Goal: Task Accomplishment & Management: Manage account settings

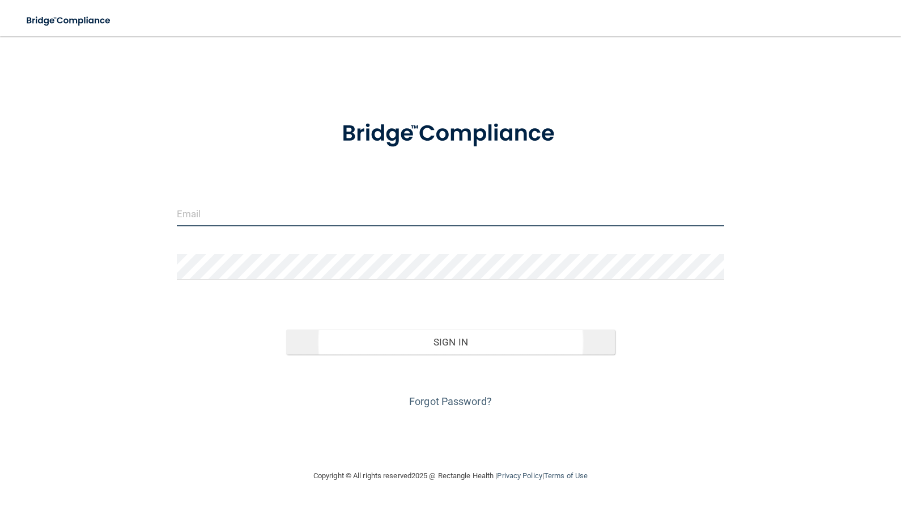
type input "[EMAIL_ADDRESS][DOMAIN_NAME]"
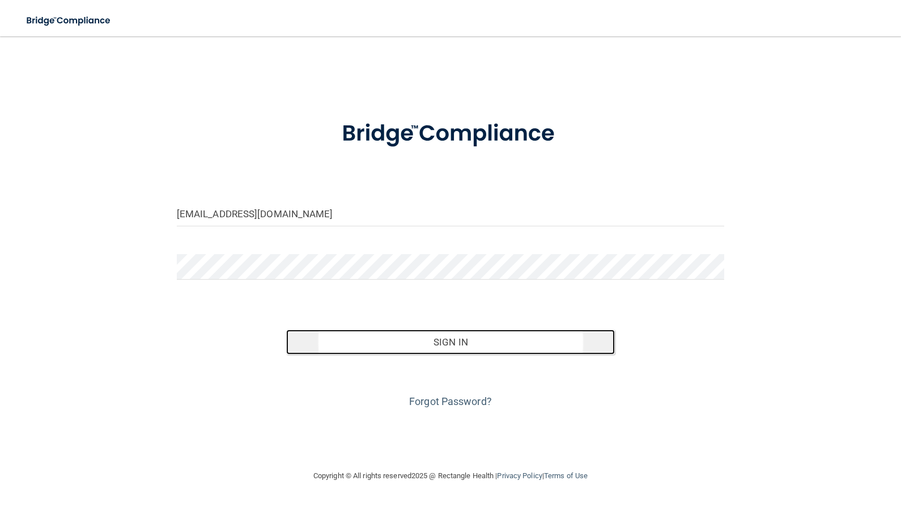
click at [427, 340] on button "Sign In" at bounding box center [450, 341] width 329 height 25
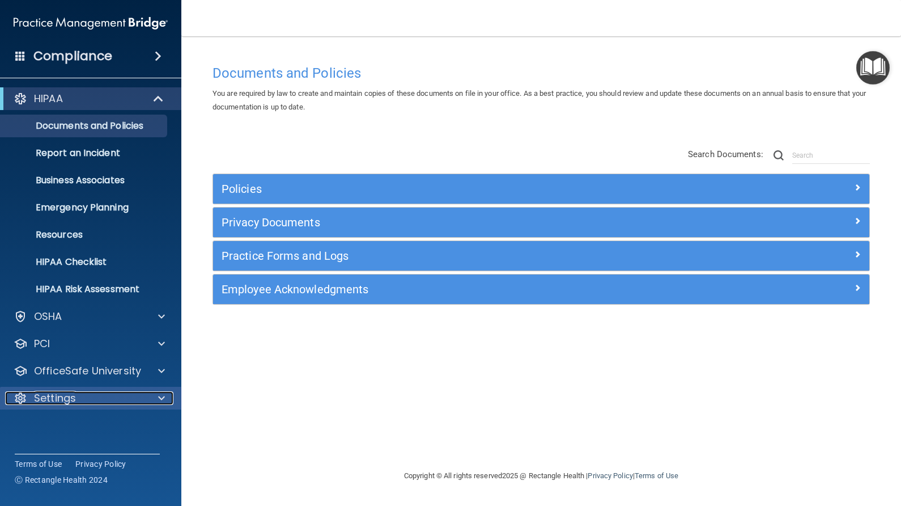
click at [156, 399] on div at bounding box center [160, 398] width 28 height 14
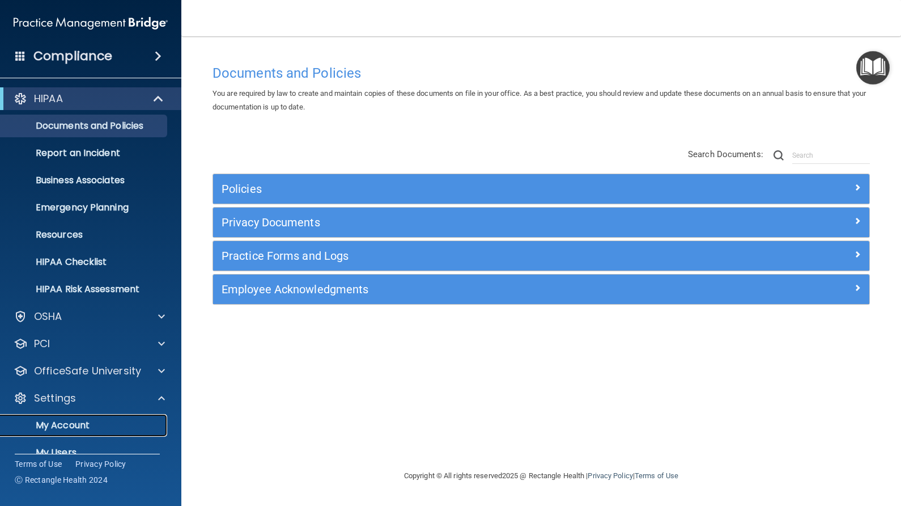
click at [78, 420] on p "My Account" at bounding box center [84, 425] width 155 height 11
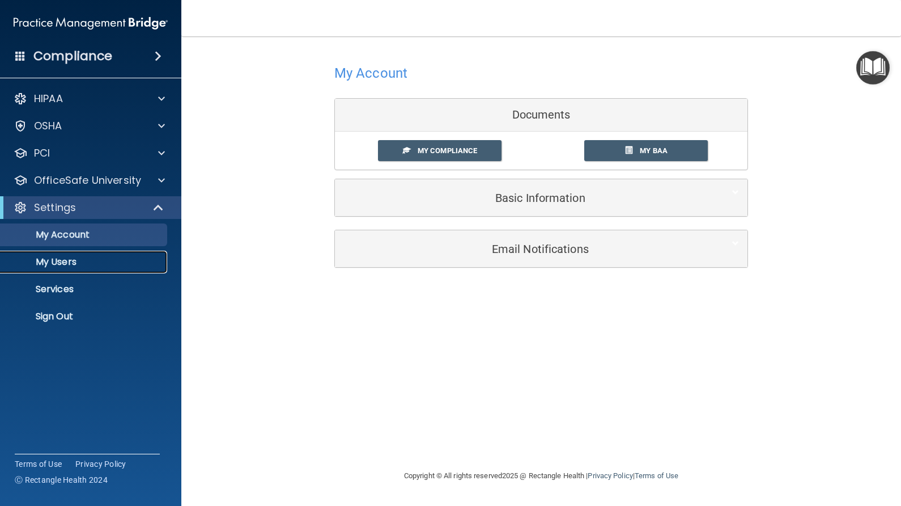
click at [60, 266] on p "My Users" at bounding box center [84, 261] width 155 height 11
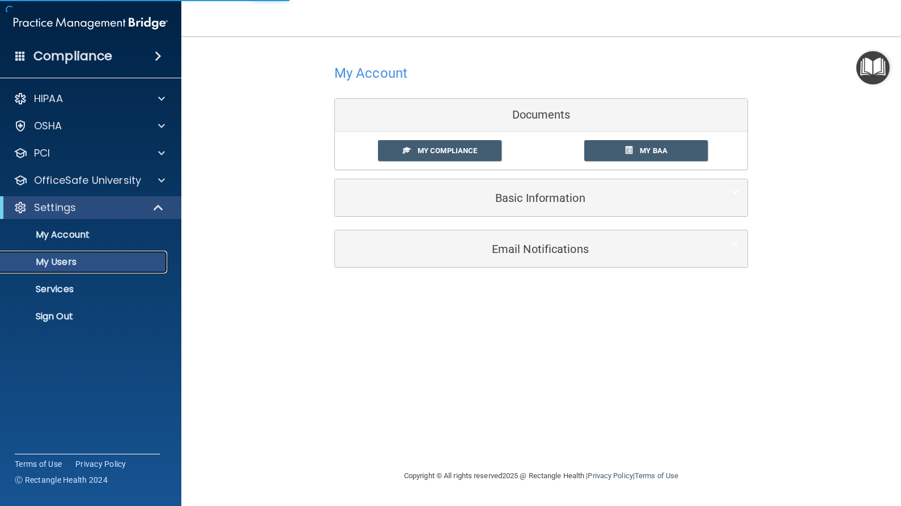
select select "20"
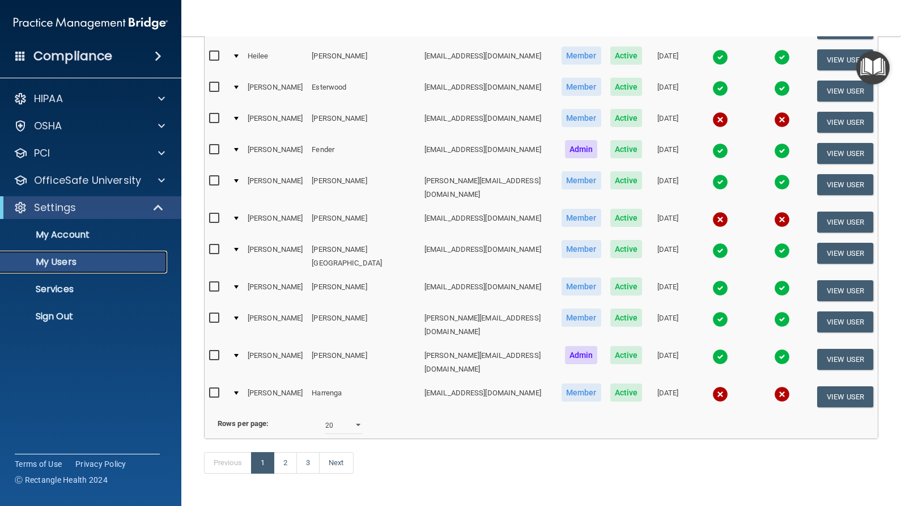
scroll to position [433, 0]
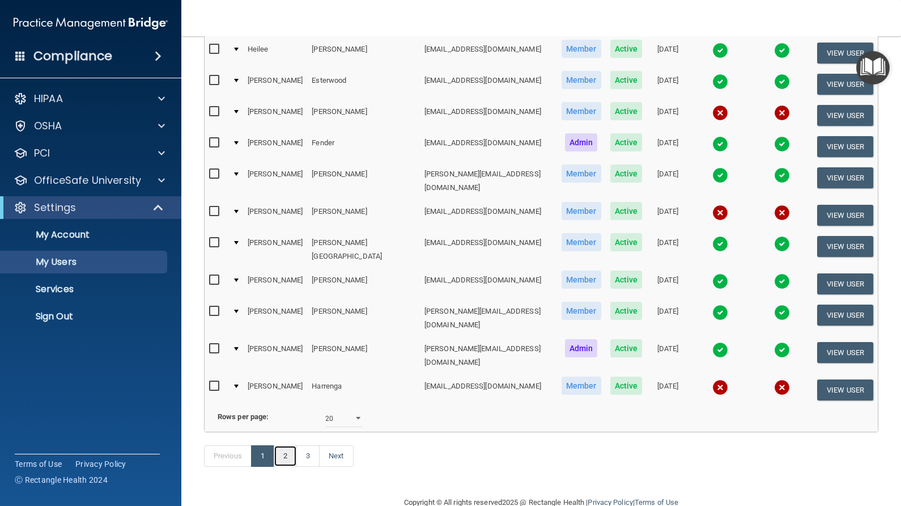
click at [295, 445] on link "2" at bounding box center [285, 456] width 23 height 22
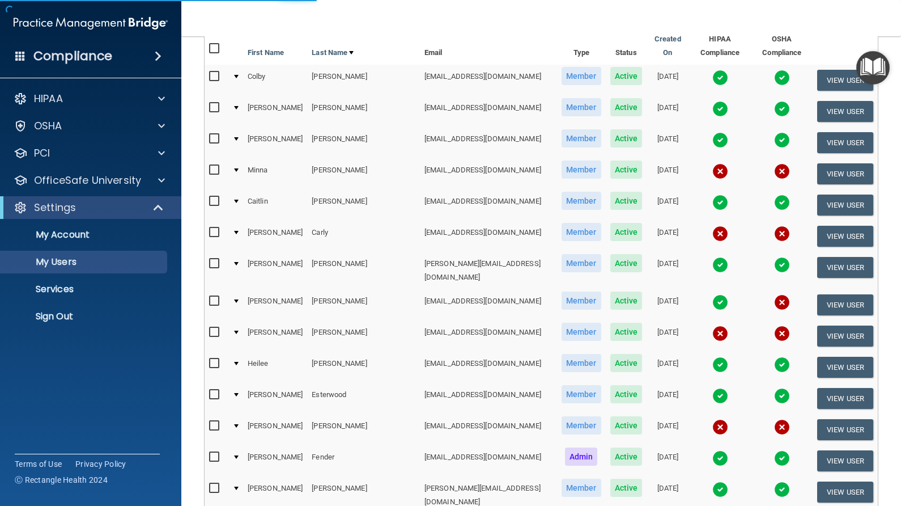
scroll to position [92, 0]
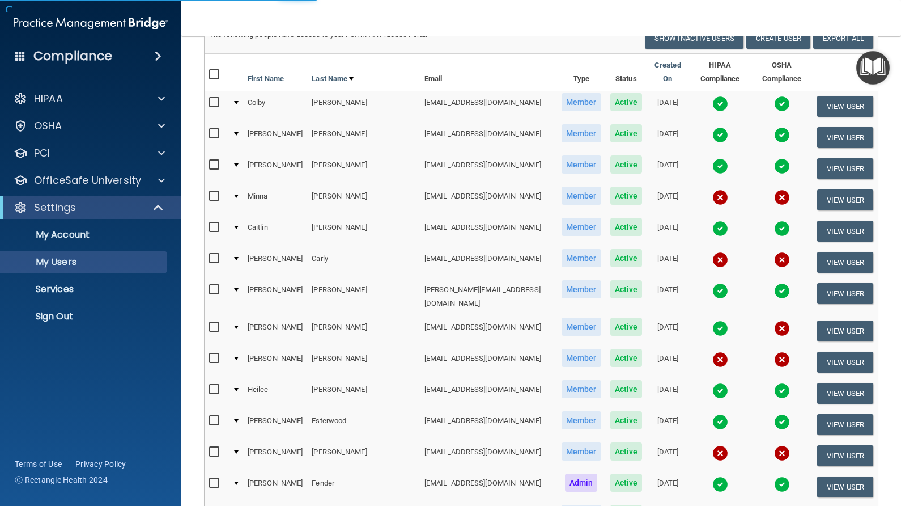
select select "20"
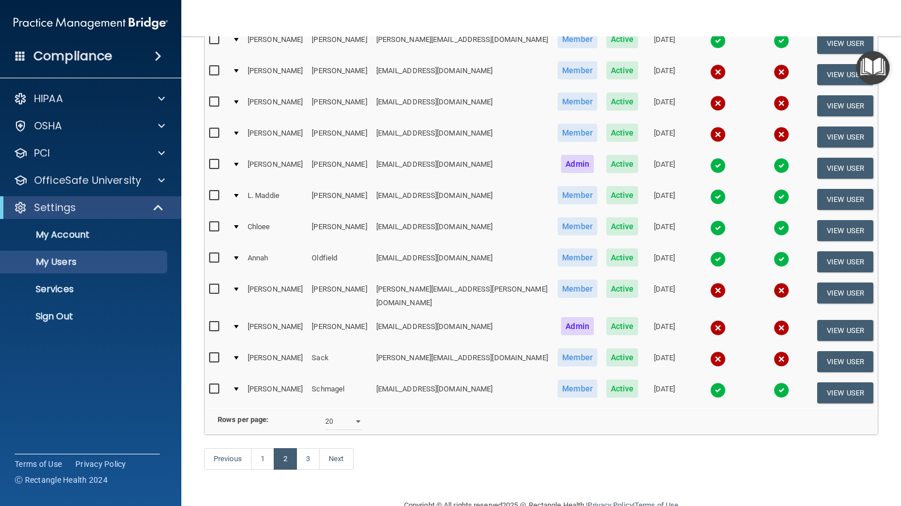
scroll to position [433, 0]
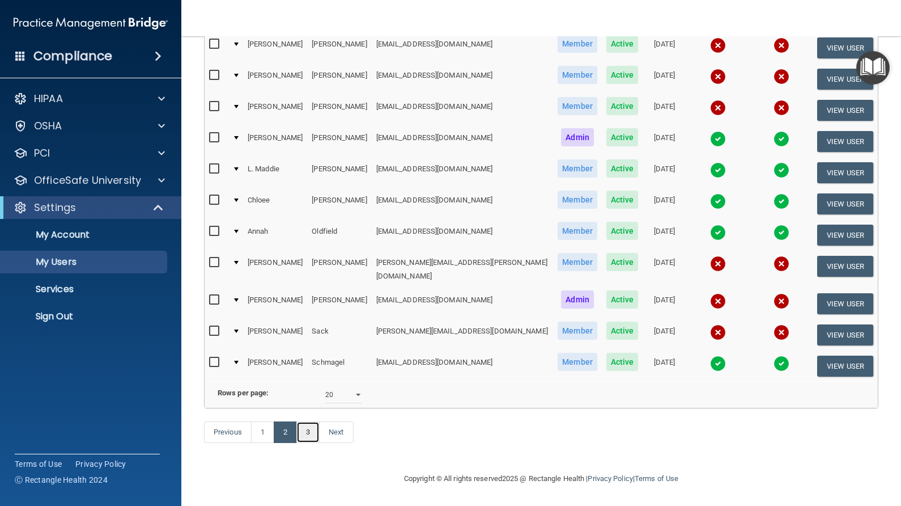
click at [306, 430] on link "3" at bounding box center [308, 432] width 23 height 22
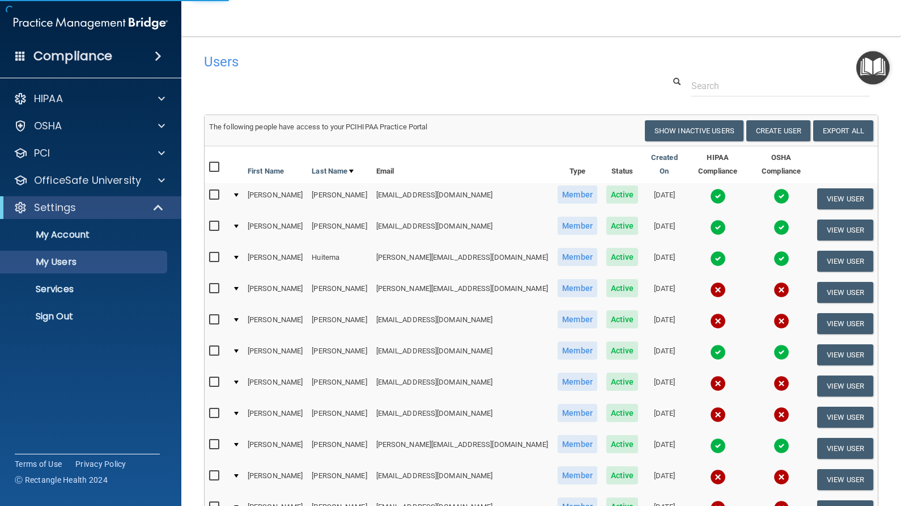
select select "20"
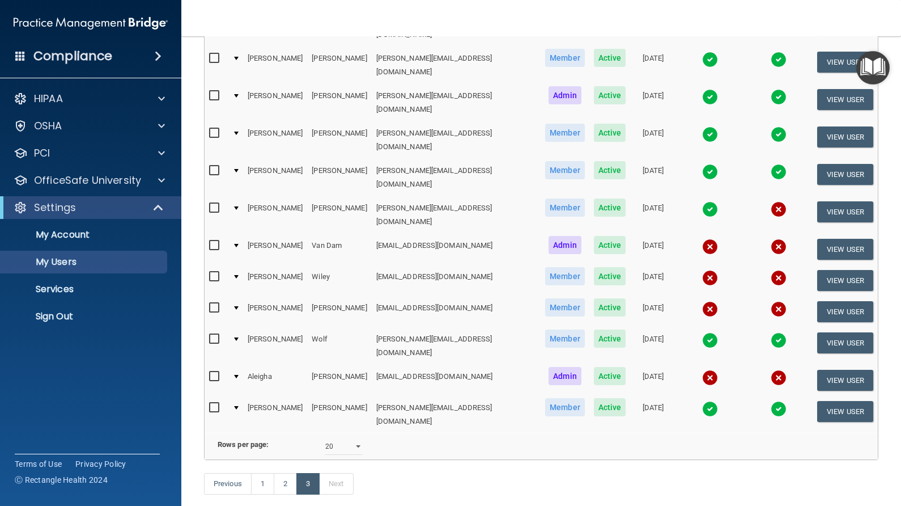
scroll to position [183, 0]
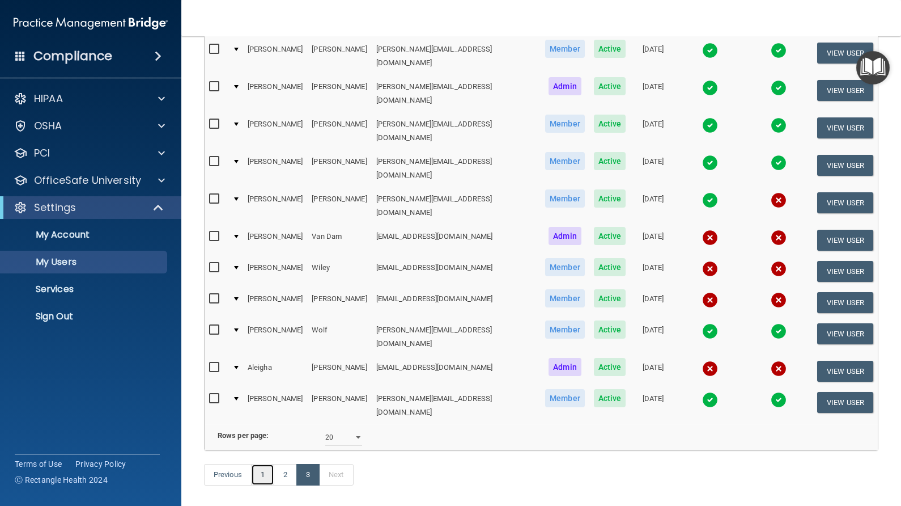
click at [261, 464] on link "1" at bounding box center [262, 475] width 23 height 22
select select "20"
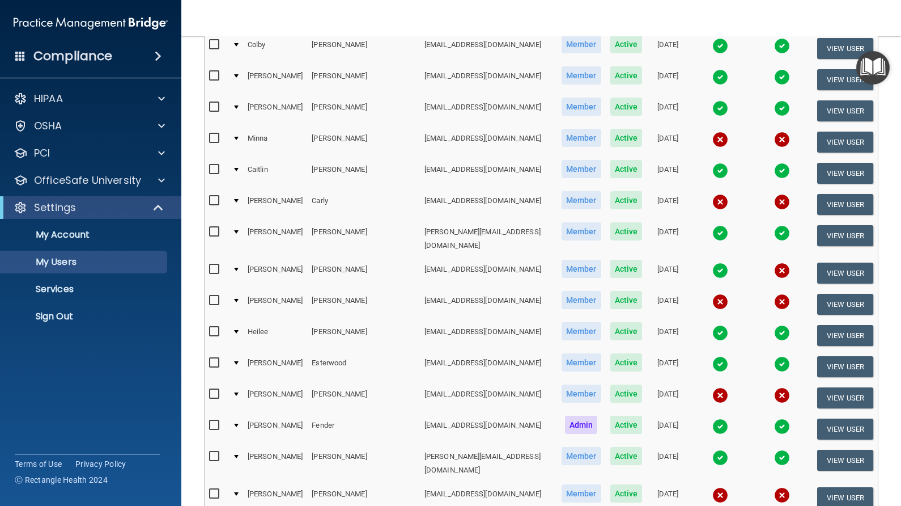
scroll to position [340, 0]
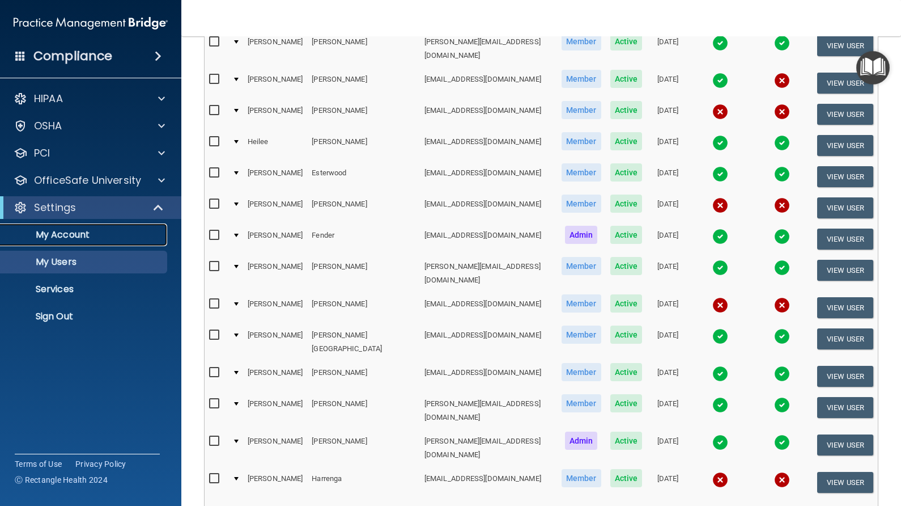
click at [70, 235] on p "My Account" at bounding box center [84, 234] width 155 height 11
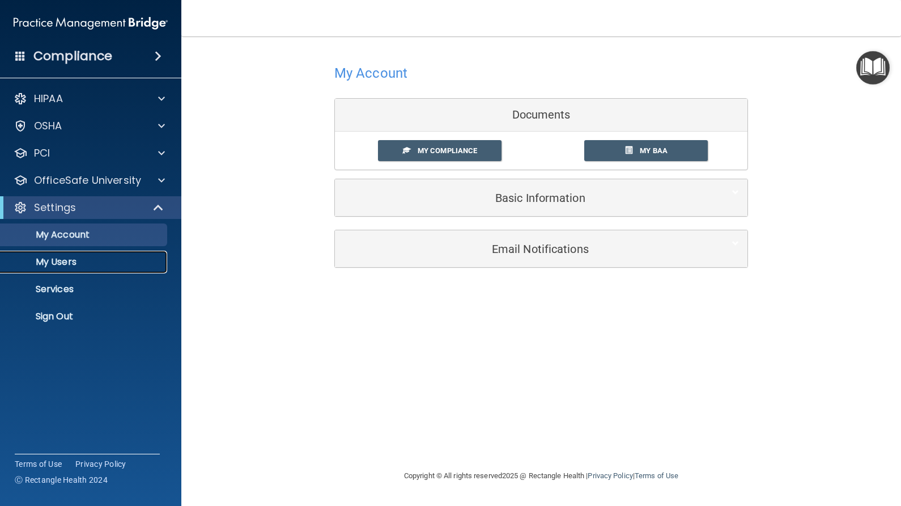
click at [67, 258] on p "My Users" at bounding box center [84, 261] width 155 height 11
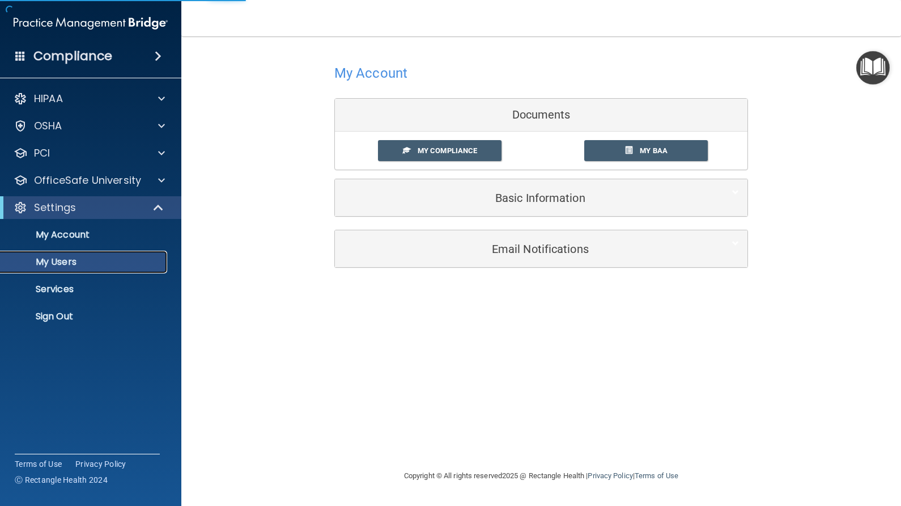
click at [62, 263] on p "My Users" at bounding box center [84, 261] width 155 height 11
select select "20"
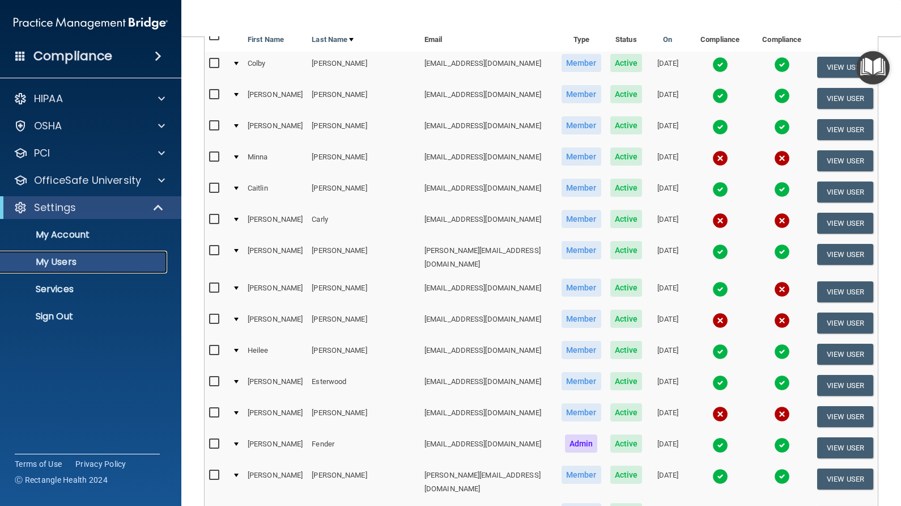
scroll to position [170, 0]
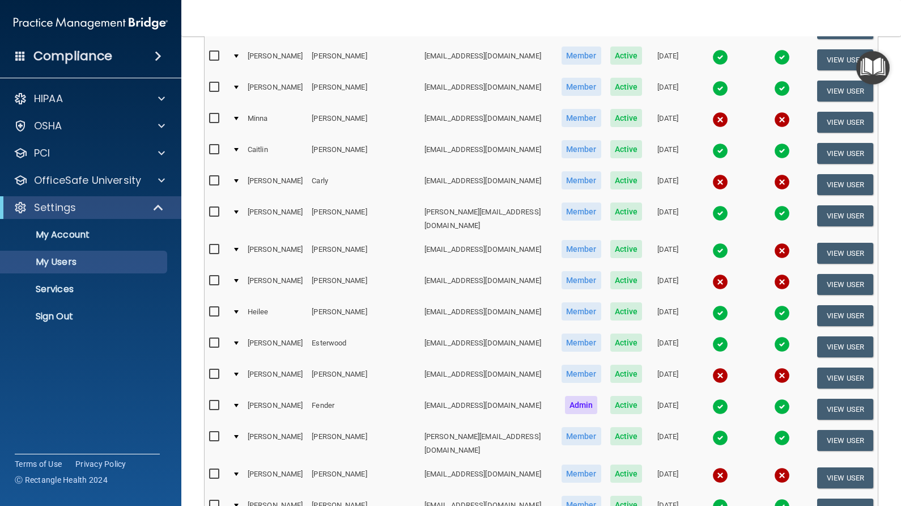
click at [239, 404] on div at bounding box center [236, 405] width 5 height 3
click at [264, 393] on td "[PERSON_NAME]" at bounding box center [275, 408] width 64 height 31
click at [238, 404] on div at bounding box center [236, 405] width 5 height 3
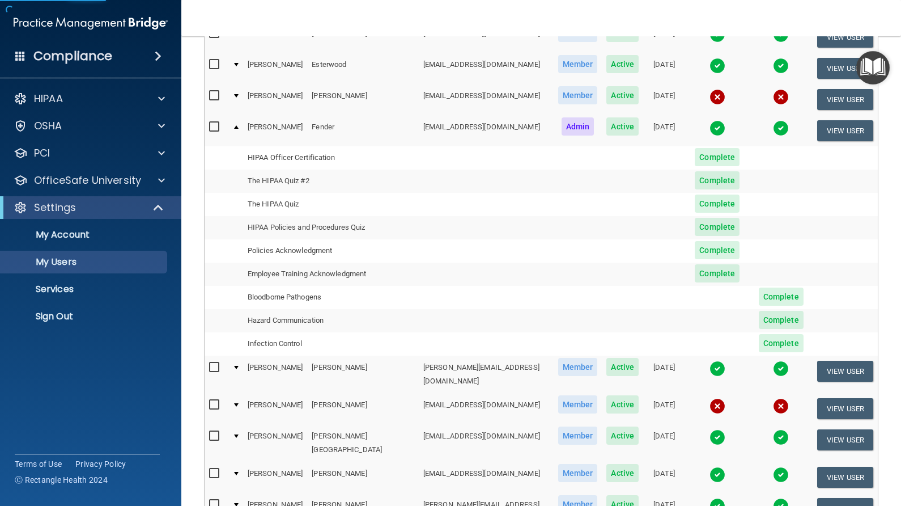
scroll to position [454, 0]
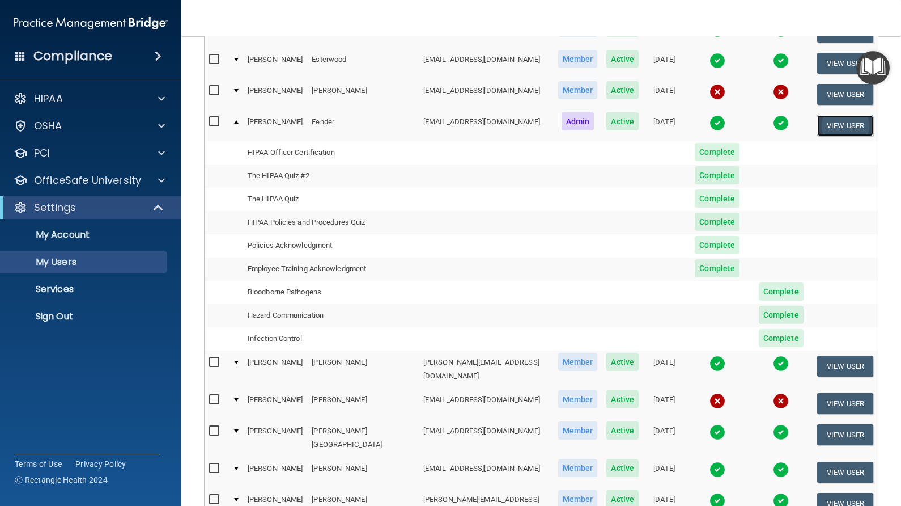
click at [827, 115] on button "View User" at bounding box center [846, 125] width 56 height 21
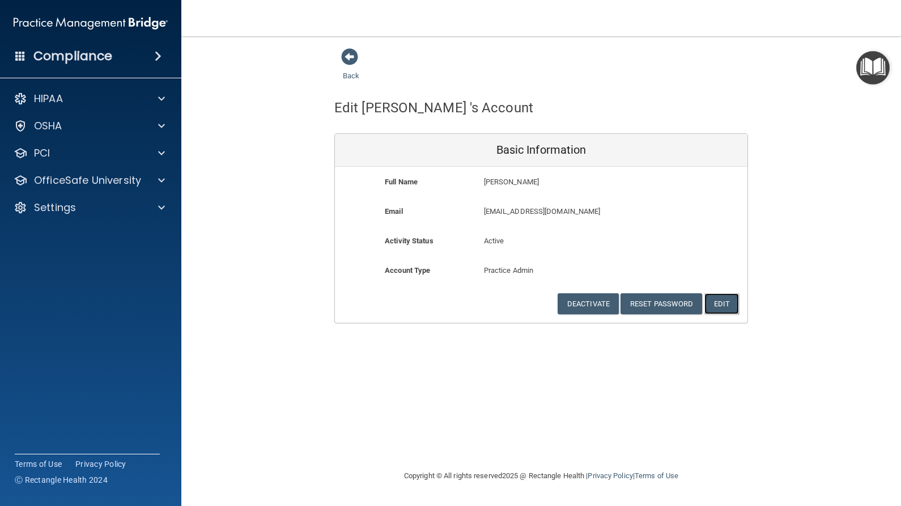
click at [726, 300] on button "Edit" at bounding box center [722, 303] width 35 height 21
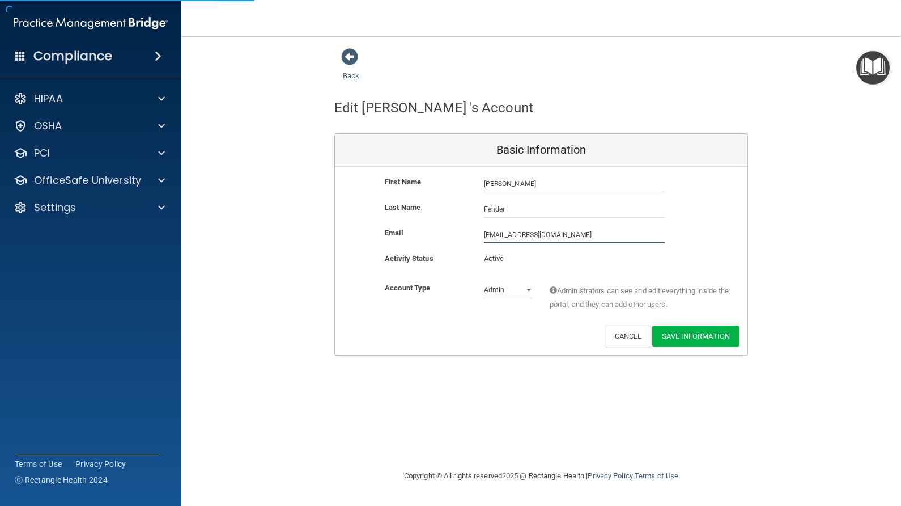
drag, startPoint x: 577, startPoint y: 232, endPoint x: 509, endPoint y: 242, distance: 68.7
click at [509, 242] on input "[EMAIL_ADDRESS][DOMAIN_NAME]" at bounding box center [574, 234] width 181 height 17
type input "[EMAIL_ADDRESS][DOMAIN_NAME]"
click at [730, 326] on div "First Name [PERSON_NAME] [PERSON_NAME] Last Name Fender Email [EMAIL_ADDRESS][D…" at bounding box center [541, 261] width 413 height 188
click at [675, 333] on button "Save Information" at bounding box center [696, 335] width 87 height 21
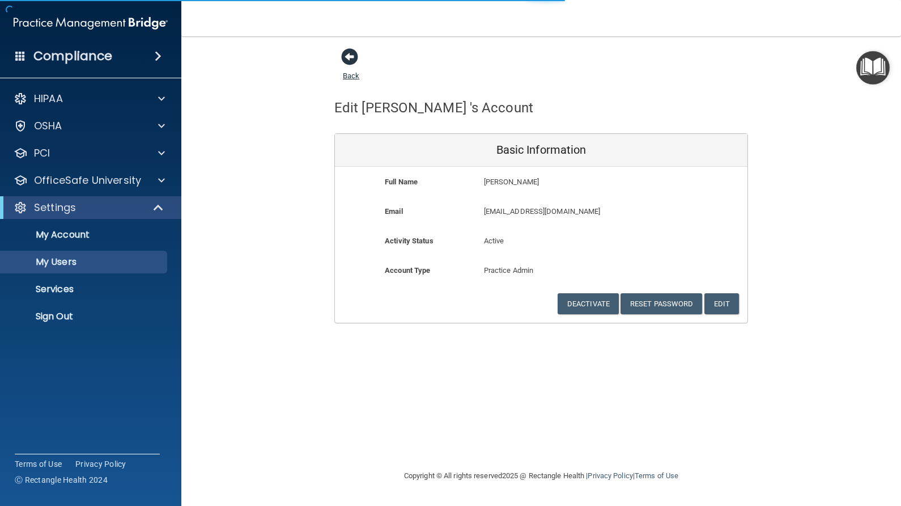
click at [350, 73] on link "Back" at bounding box center [351, 69] width 16 height 22
